Goal: Transaction & Acquisition: Book appointment/travel/reservation

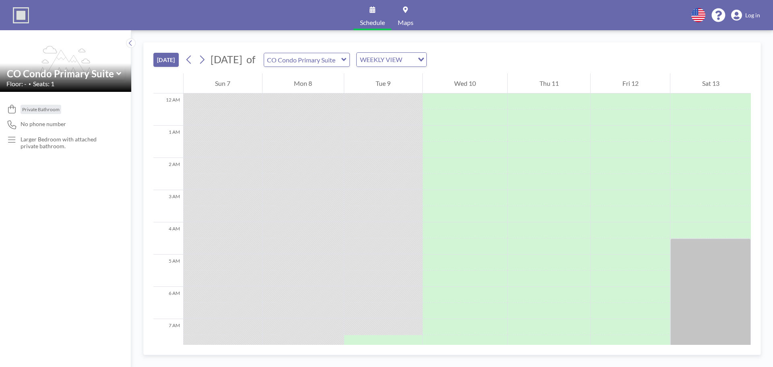
scroll to position [226, 0]
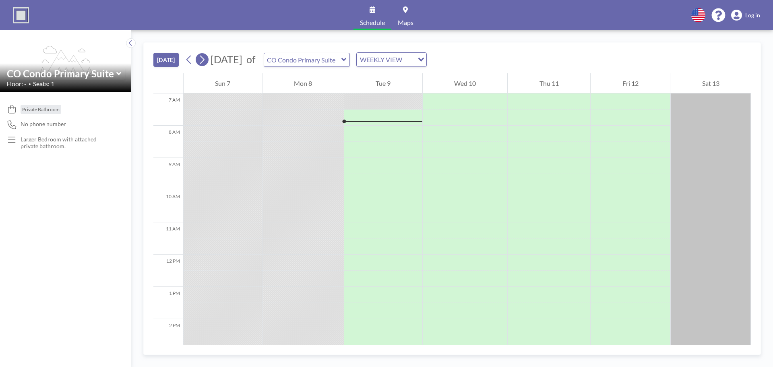
click at [201, 59] on icon at bounding box center [202, 60] width 8 height 12
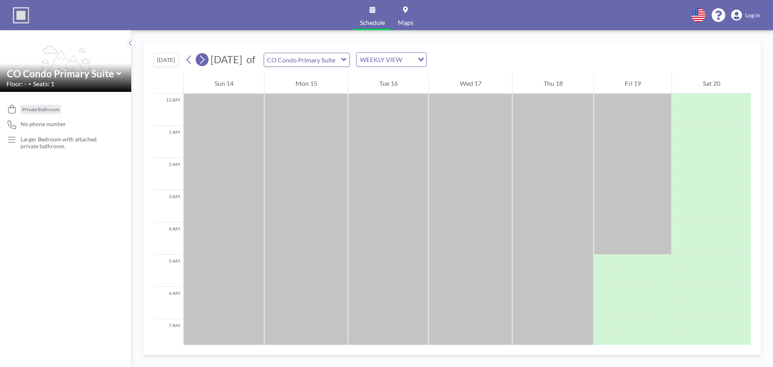
scroll to position [242, 0]
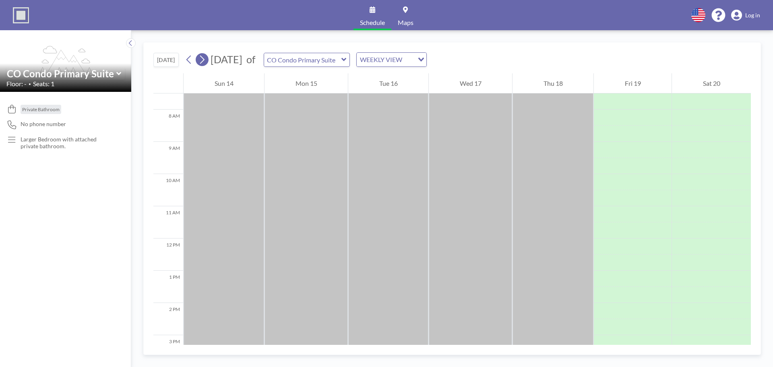
click at [201, 59] on icon at bounding box center [202, 60] width 8 height 12
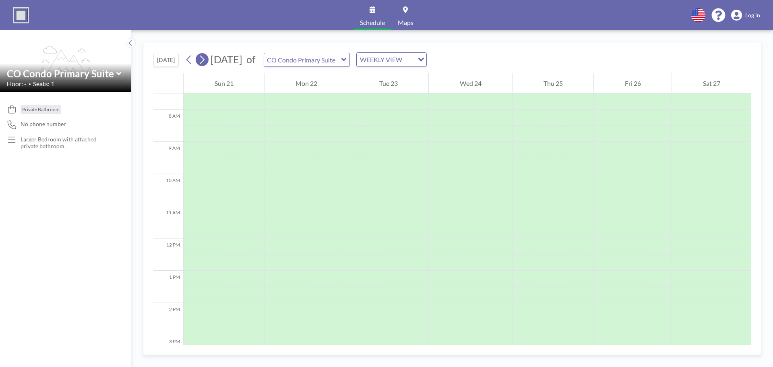
click at [201, 59] on icon at bounding box center [202, 60] width 8 height 12
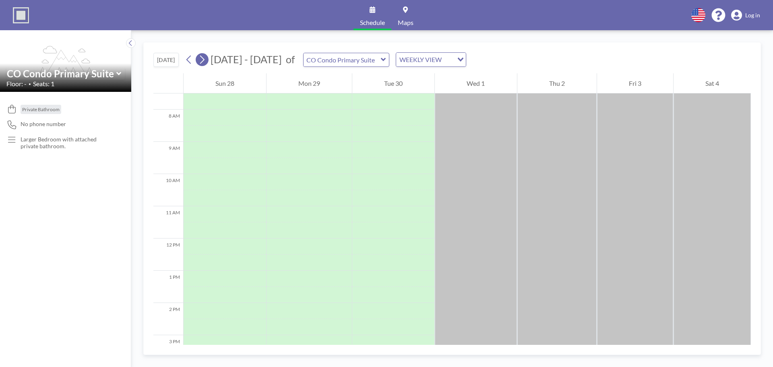
click at [201, 59] on icon at bounding box center [202, 60] width 8 height 12
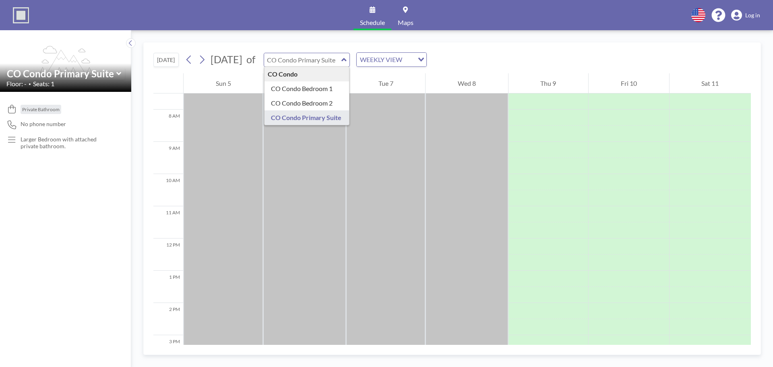
click at [342, 57] on input "text" at bounding box center [302, 59] width 77 height 13
type input "CO Condo Bedroom 2"
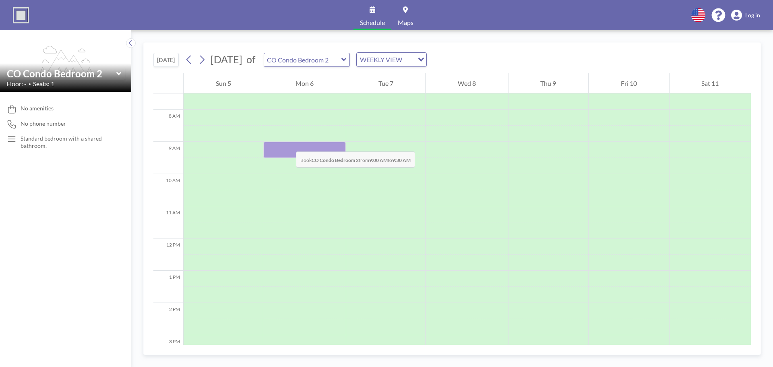
click at [288, 146] on div at bounding box center [304, 150] width 82 height 16
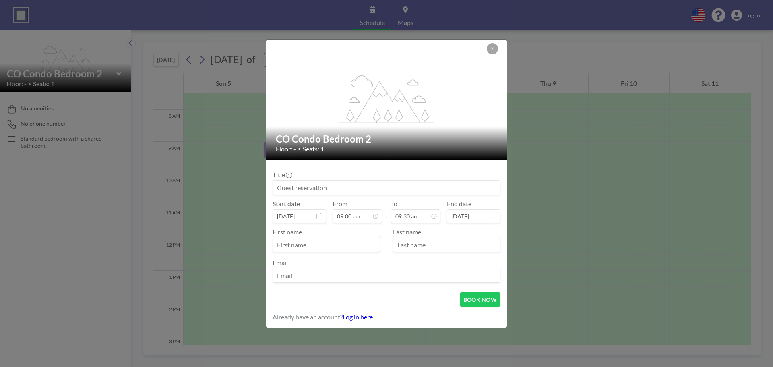
click at [321, 184] on input at bounding box center [386, 188] width 227 height 14
type input "[PERSON_NAME]"
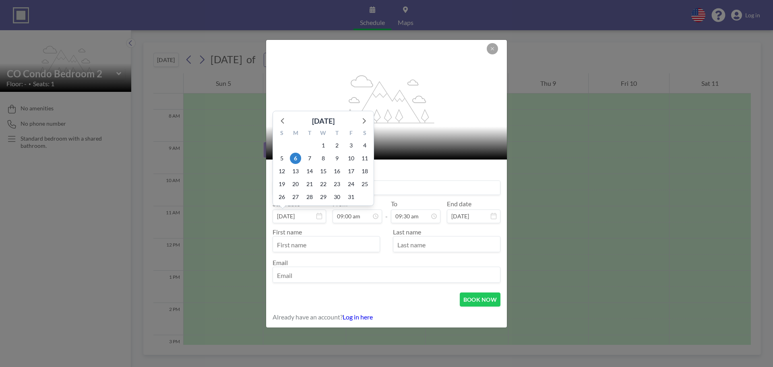
scroll to position [258, 0]
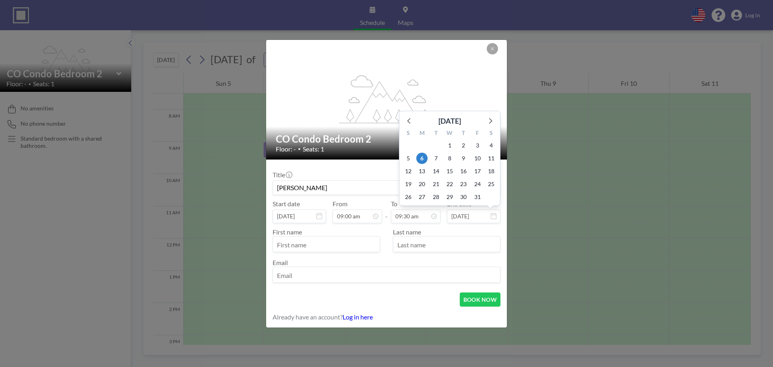
click at [467, 217] on input "[DATE]" at bounding box center [474, 216] width 54 height 14
click at [449, 159] on span "8" at bounding box center [449, 158] width 11 height 11
type input "[DATE]"
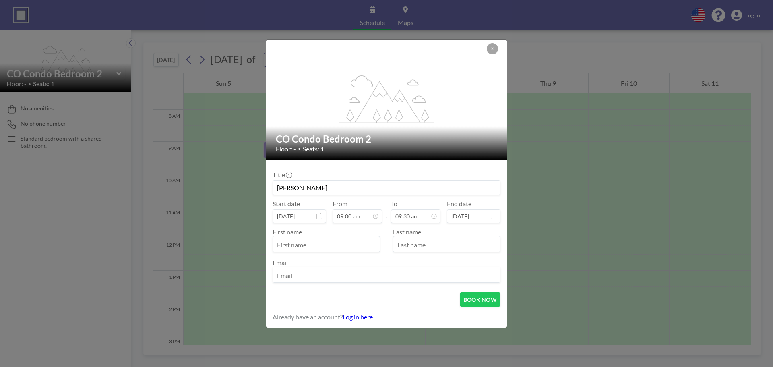
scroll to position [272, 0]
drag, startPoint x: 418, startPoint y: 225, endPoint x: 423, endPoint y: 204, distance: 22.1
click at [418, 219] on div "Title [PERSON_NAME] D Start date [DATE] From 09:00 am - To 09:30 am 12:00 am 12…" at bounding box center [387, 226] width 228 height 120
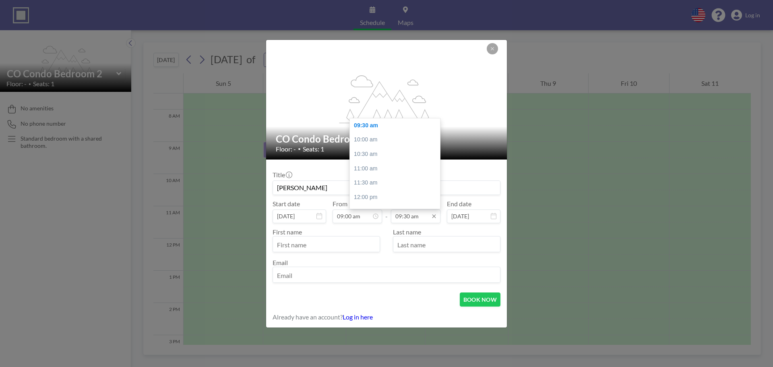
click at [414, 215] on input "09:30 am" at bounding box center [416, 216] width 50 height 14
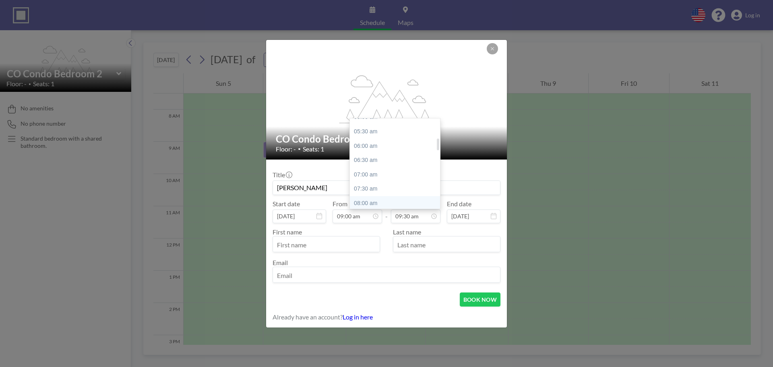
click at [376, 203] on div "08:00 am" at bounding box center [397, 203] width 94 height 14
type input "08:00 am"
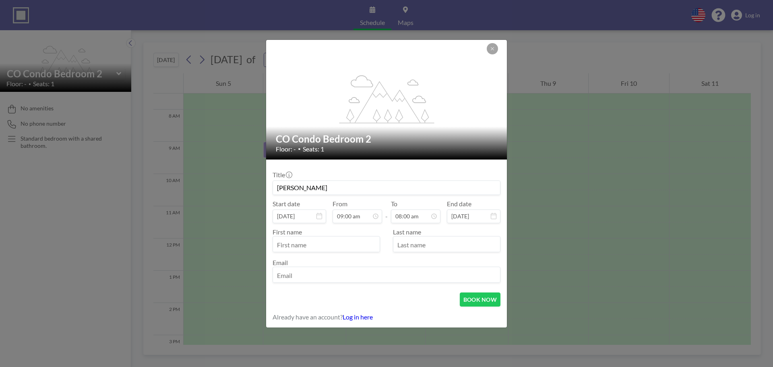
click at [343, 242] on input "text" at bounding box center [326, 245] width 107 height 14
type input "[PERSON_NAME]"
click at [471, 245] on input "text" at bounding box center [446, 245] width 107 height 14
type input "Dirksing"
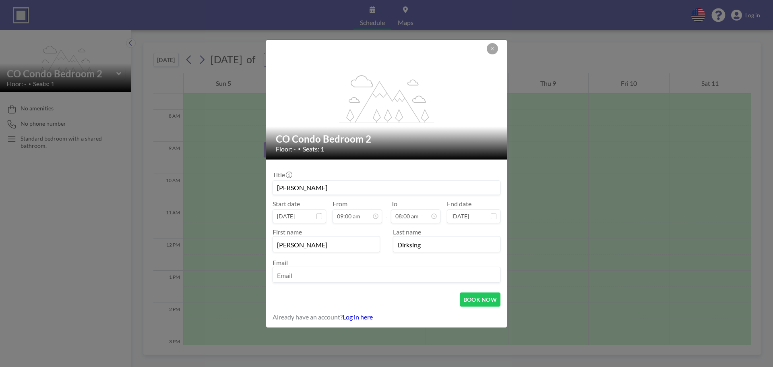
click at [360, 274] on input "email" at bounding box center [386, 276] width 227 height 14
type input "[EMAIL_ADDRESS][DOMAIN_NAME]"
click at [488, 300] on button "BOOK NOW" at bounding box center [480, 299] width 41 height 14
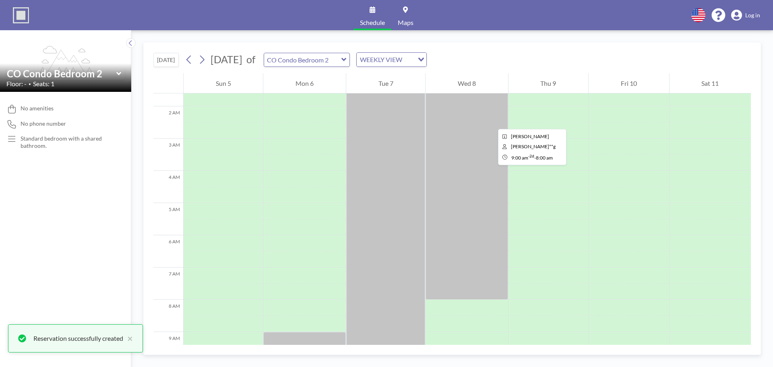
scroll to position [161, 0]
